Goal: Task Accomplishment & Management: Use online tool/utility

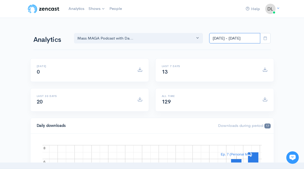
click at [239, 35] on input "[DATE] - [DATE]" at bounding box center [234, 38] width 51 height 11
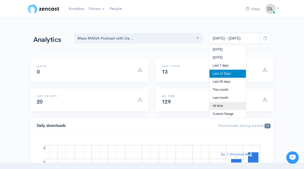
click at [221, 106] on li "All time" at bounding box center [227, 106] width 36 height 8
type input "Feb 19, 2025 - Sep 18, 2025"
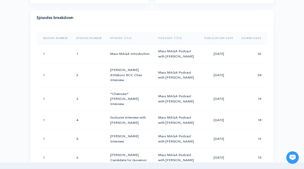
scroll to position [13, 0]
